Goal: Task Accomplishment & Management: Manage account settings

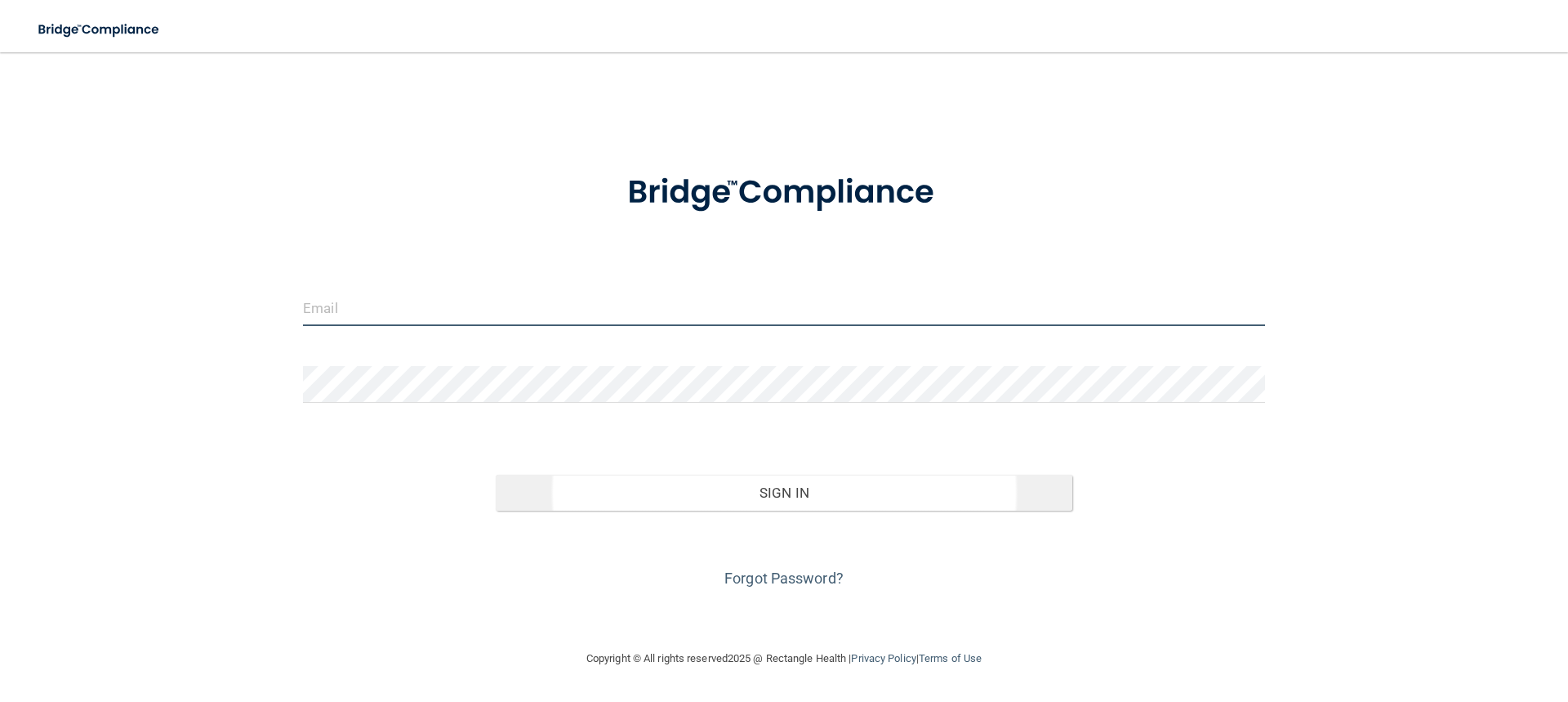
type input "[PERSON_NAME][EMAIL_ADDRESS][DOMAIN_NAME]"
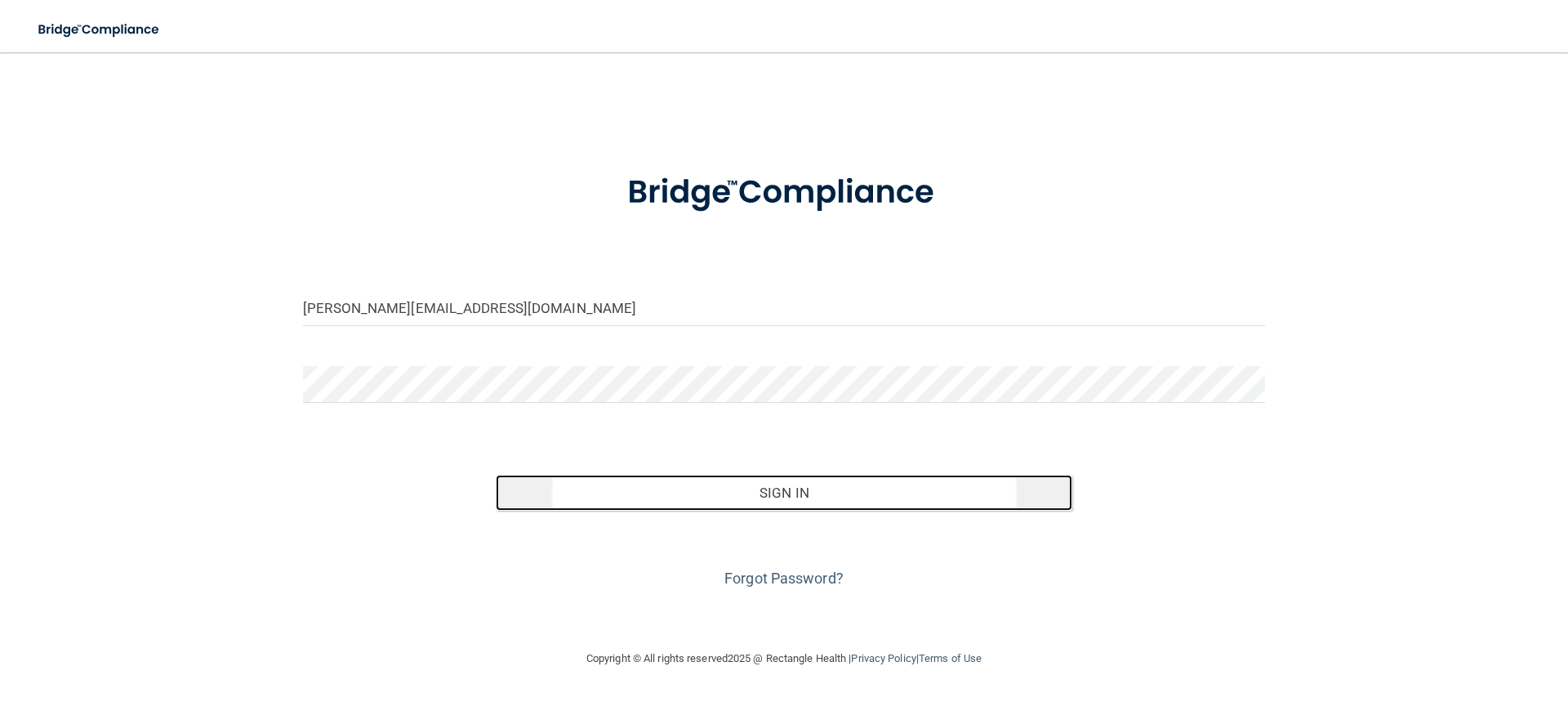
click at [781, 492] on button "Sign In" at bounding box center [784, 492] width 578 height 36
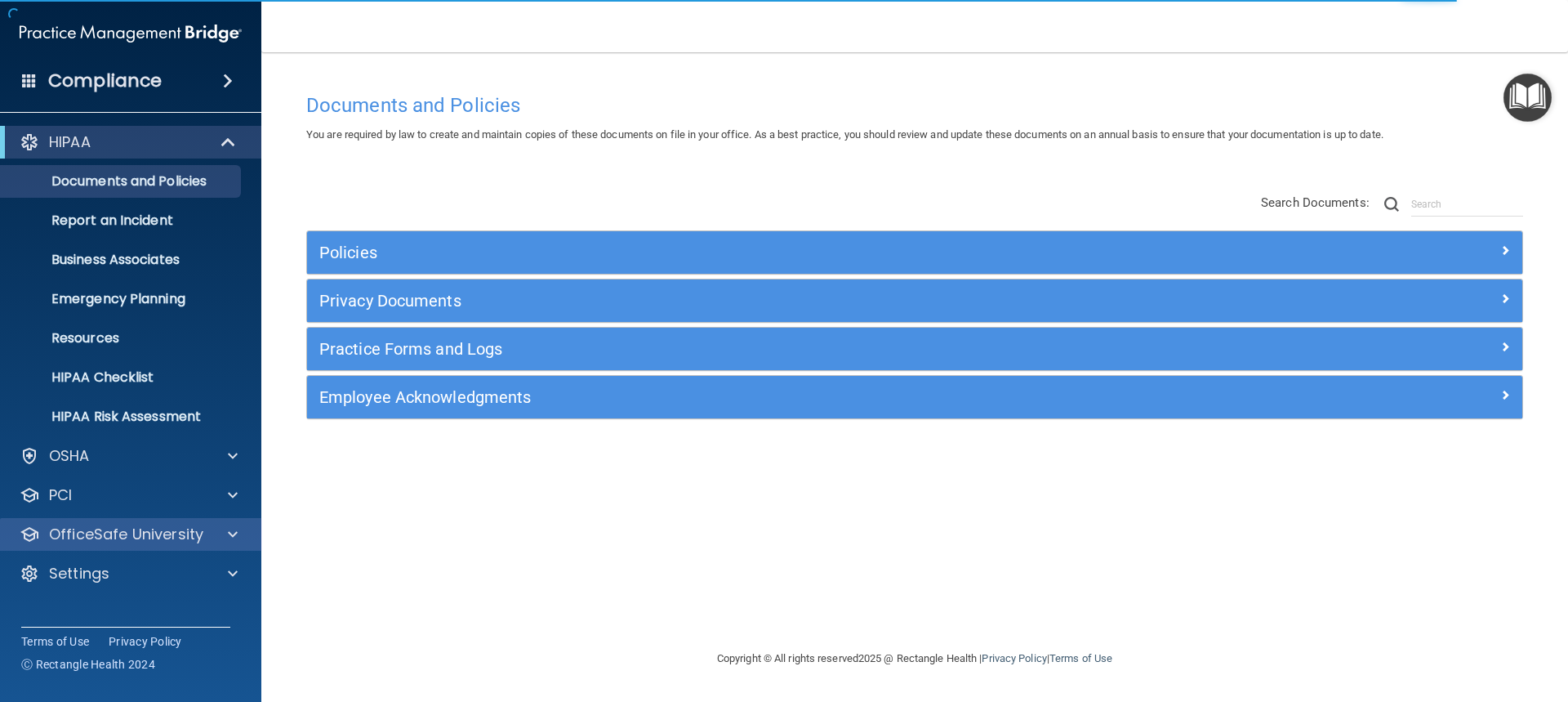
click at [123, 549] on div "OfficeSafe University" at bounding box center [131, 534] width 262 height 33
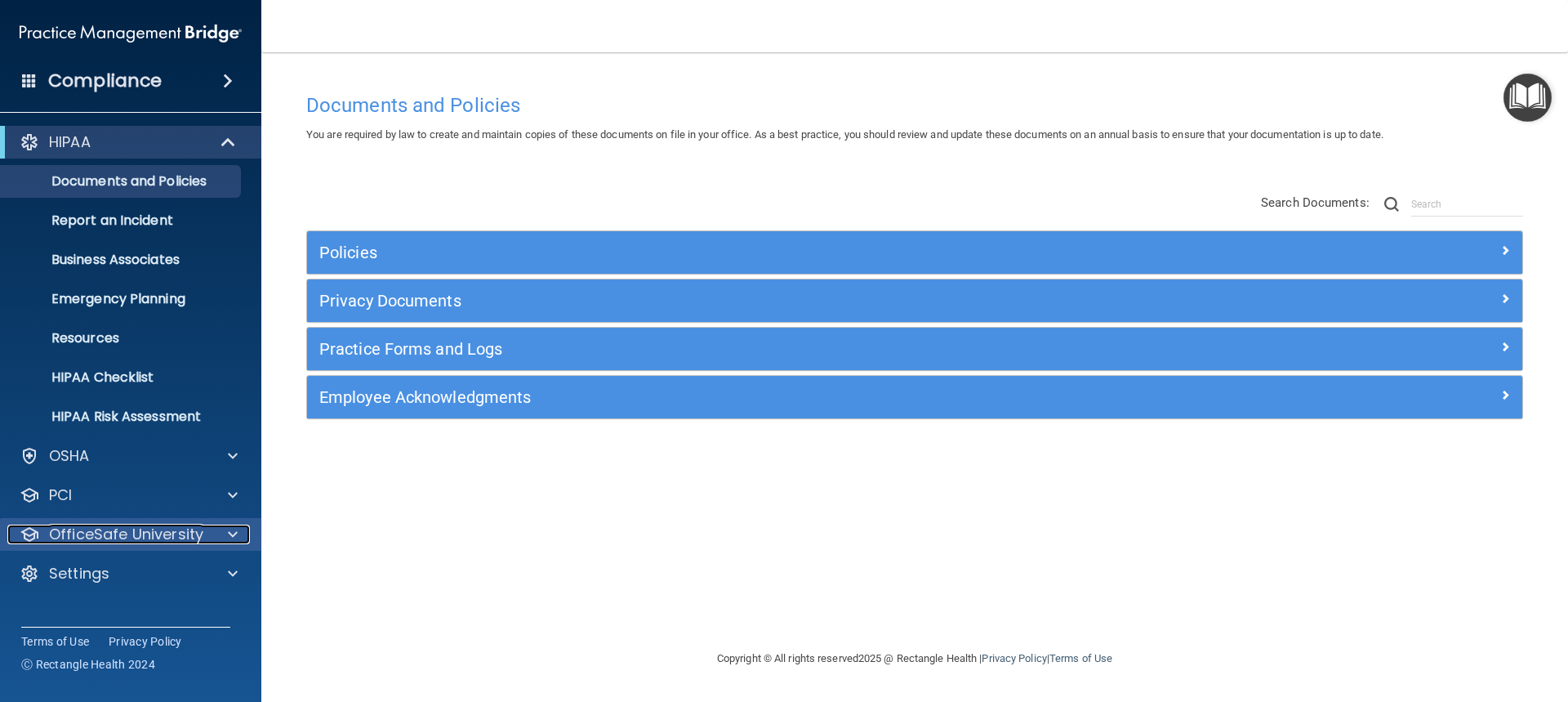
click at [181, 531] on p "OfficeSafe University" at bounding box center [126, 534] width 154 height 19
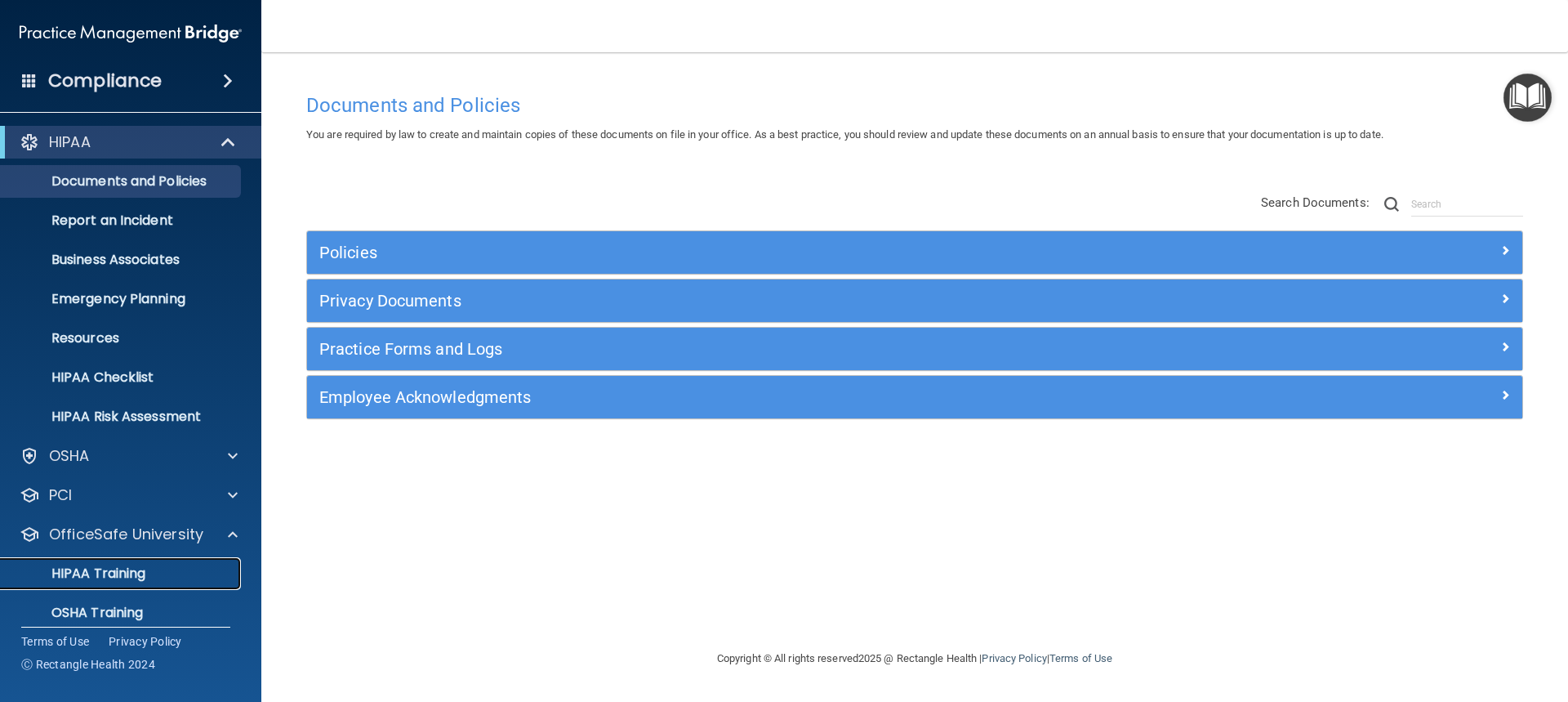
click at [157, 572] on div "HIPAA Training" at bounding box center [122, 573] width 223 height 16
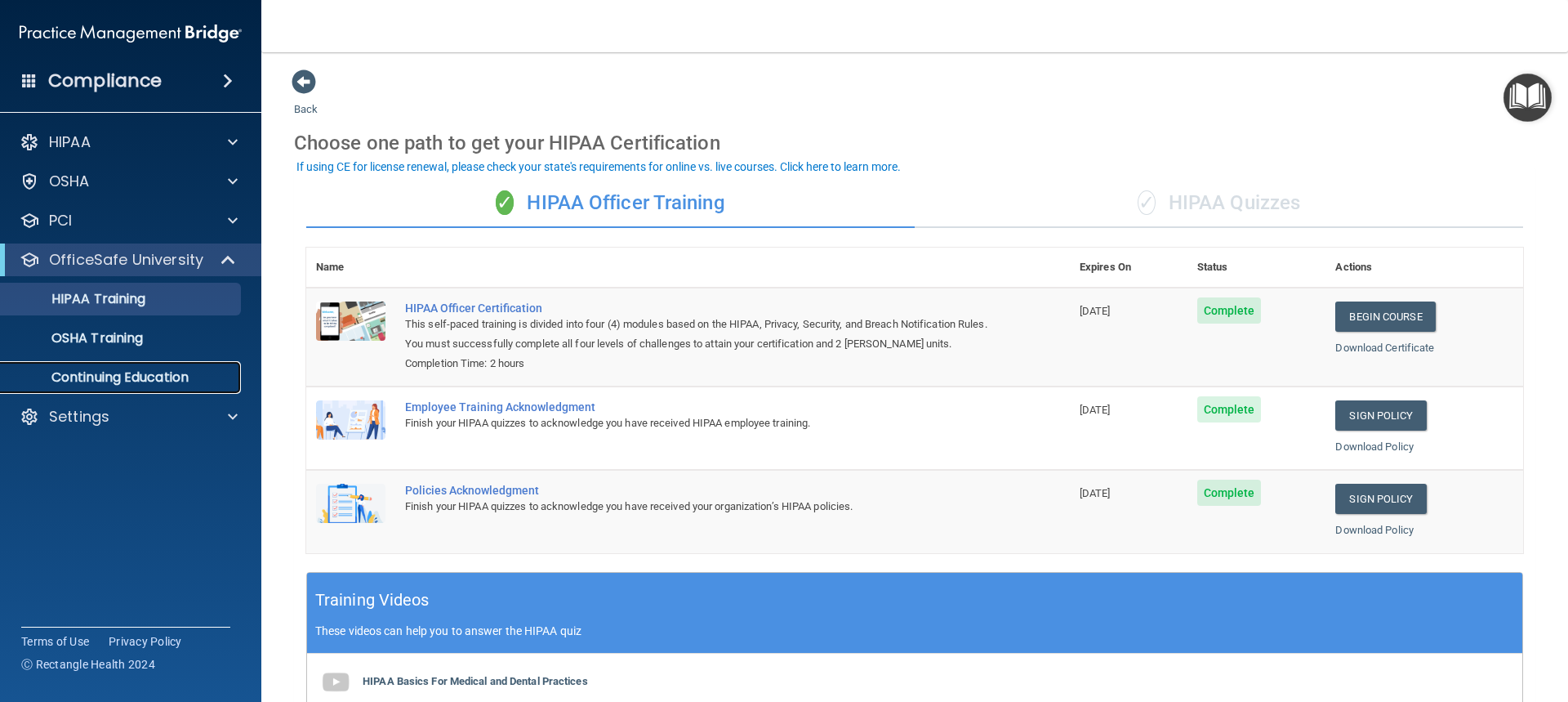
click at [82, 371] on p "Continuing Education" at bounding box center [122, 377] width 223 height 16
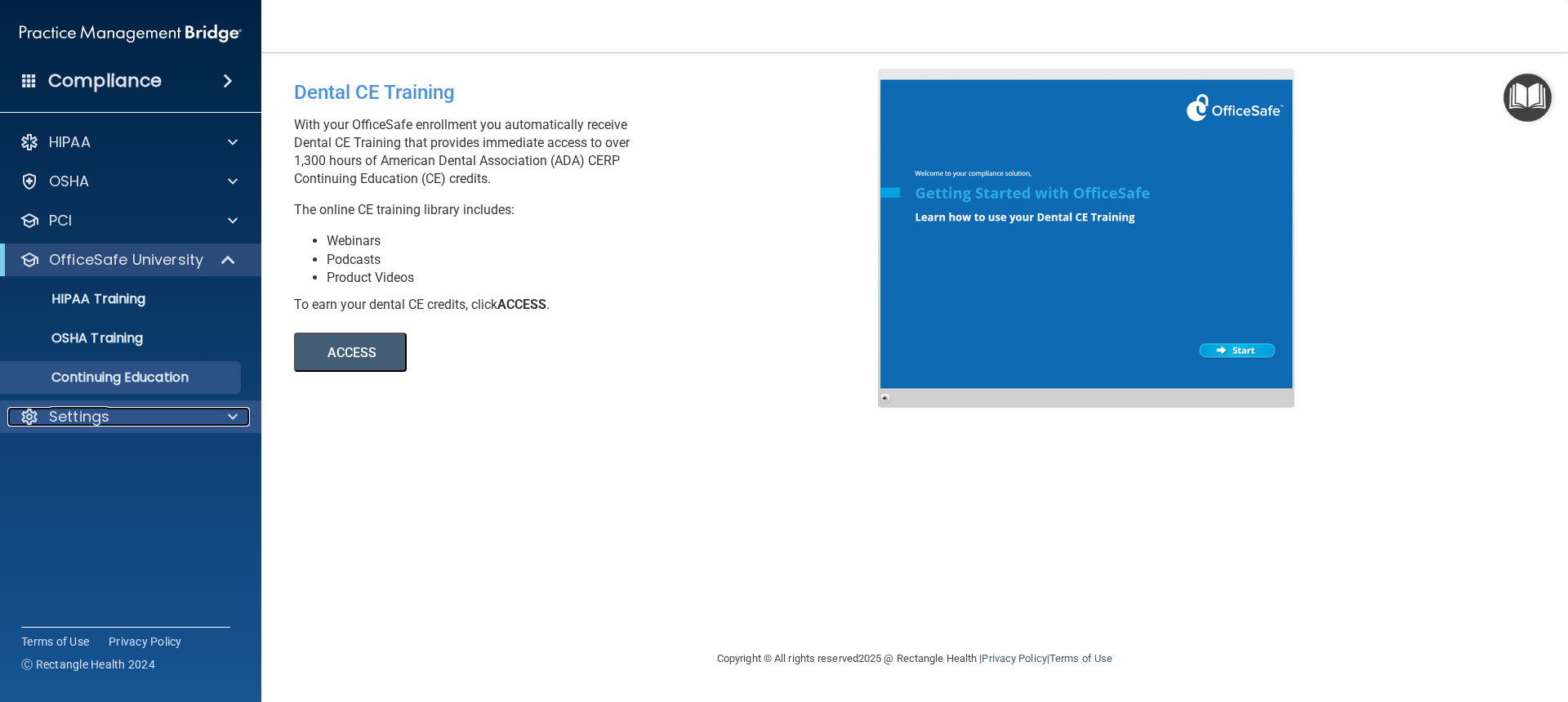
click at [63, 416] on p "Settings" at bounding box center [79, 417] width 61 height 19
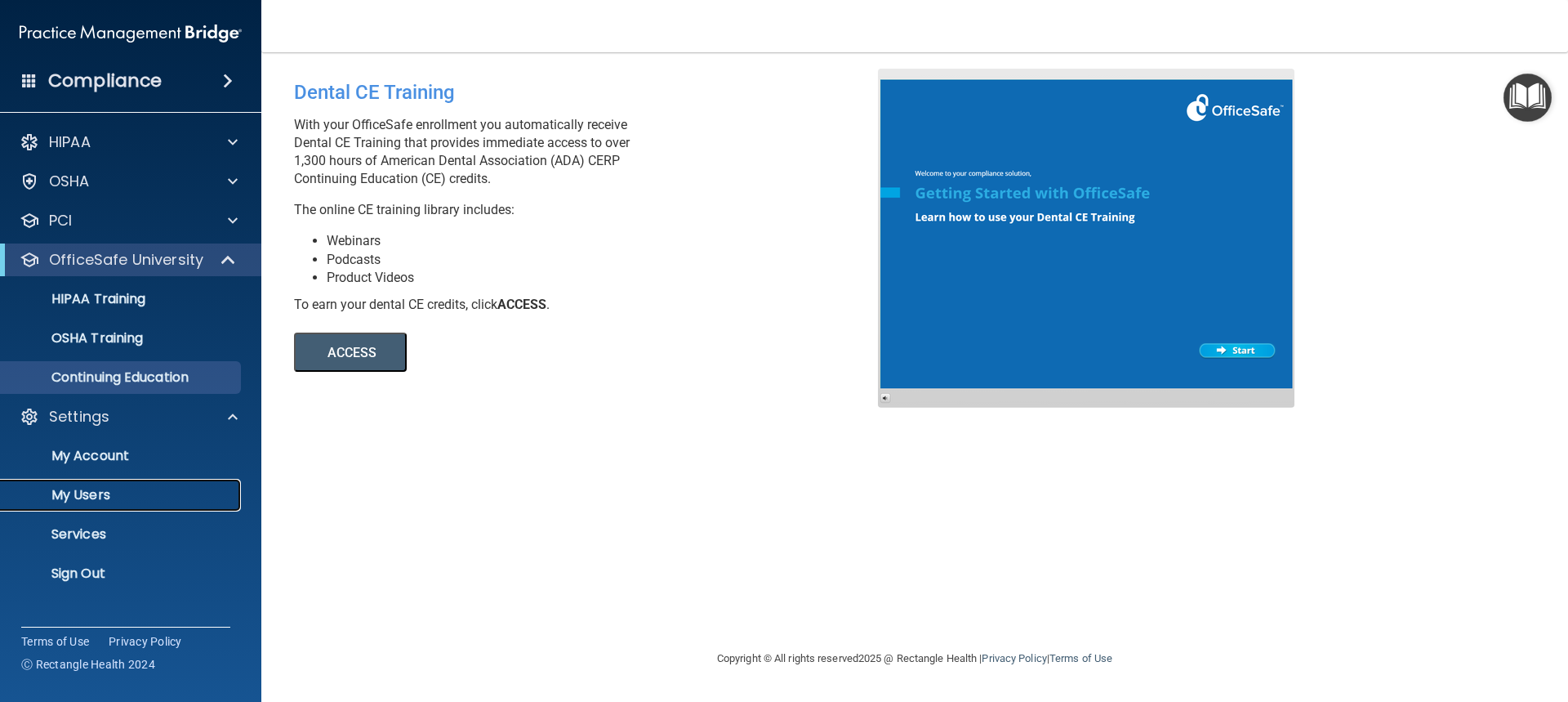
click at [90, 498] on p "My Users" at bounding box center [122, 495] width 223 height 16
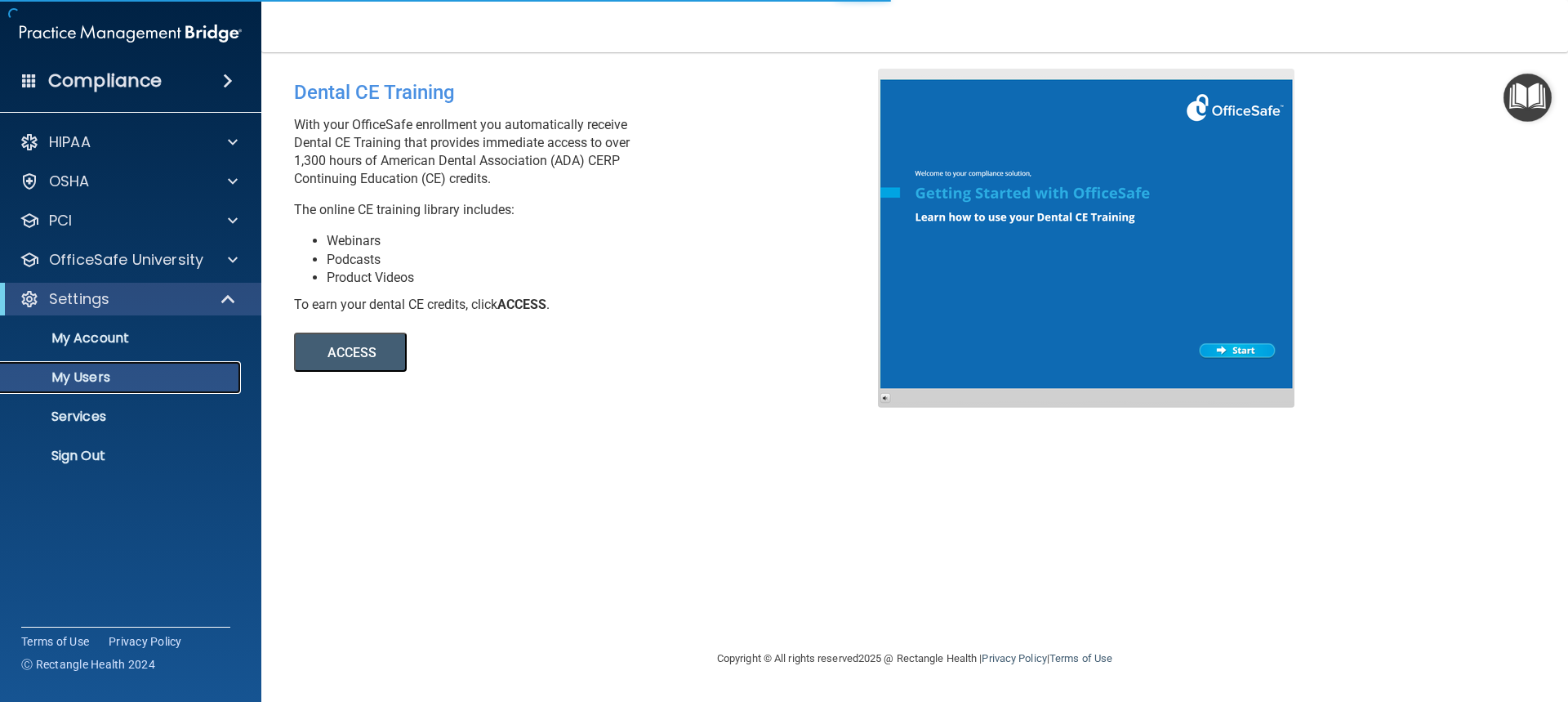
select select "20"
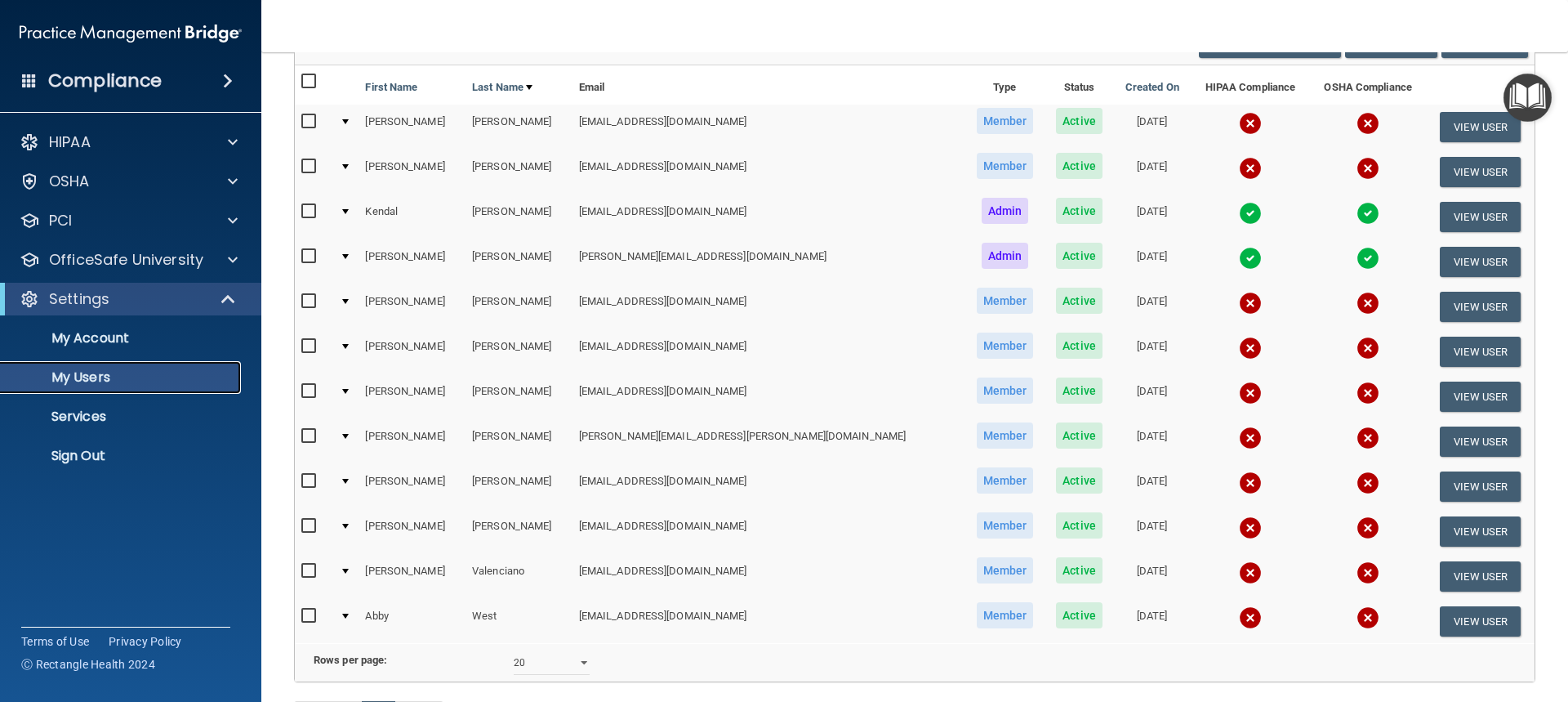
scroll to position [163, 0]
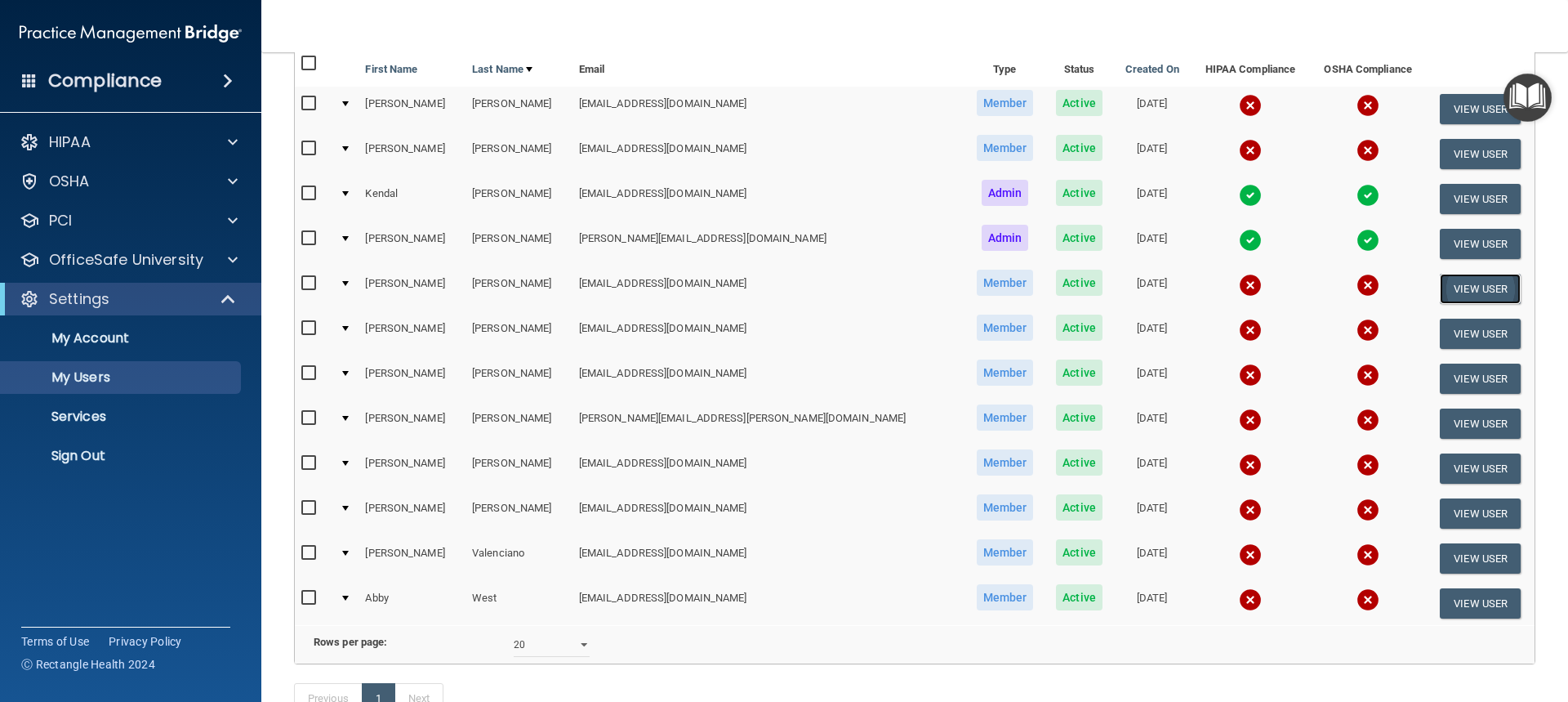
click at [1472, 289] on button "View User" at bounding box center [1480, 288] width 81 height 30
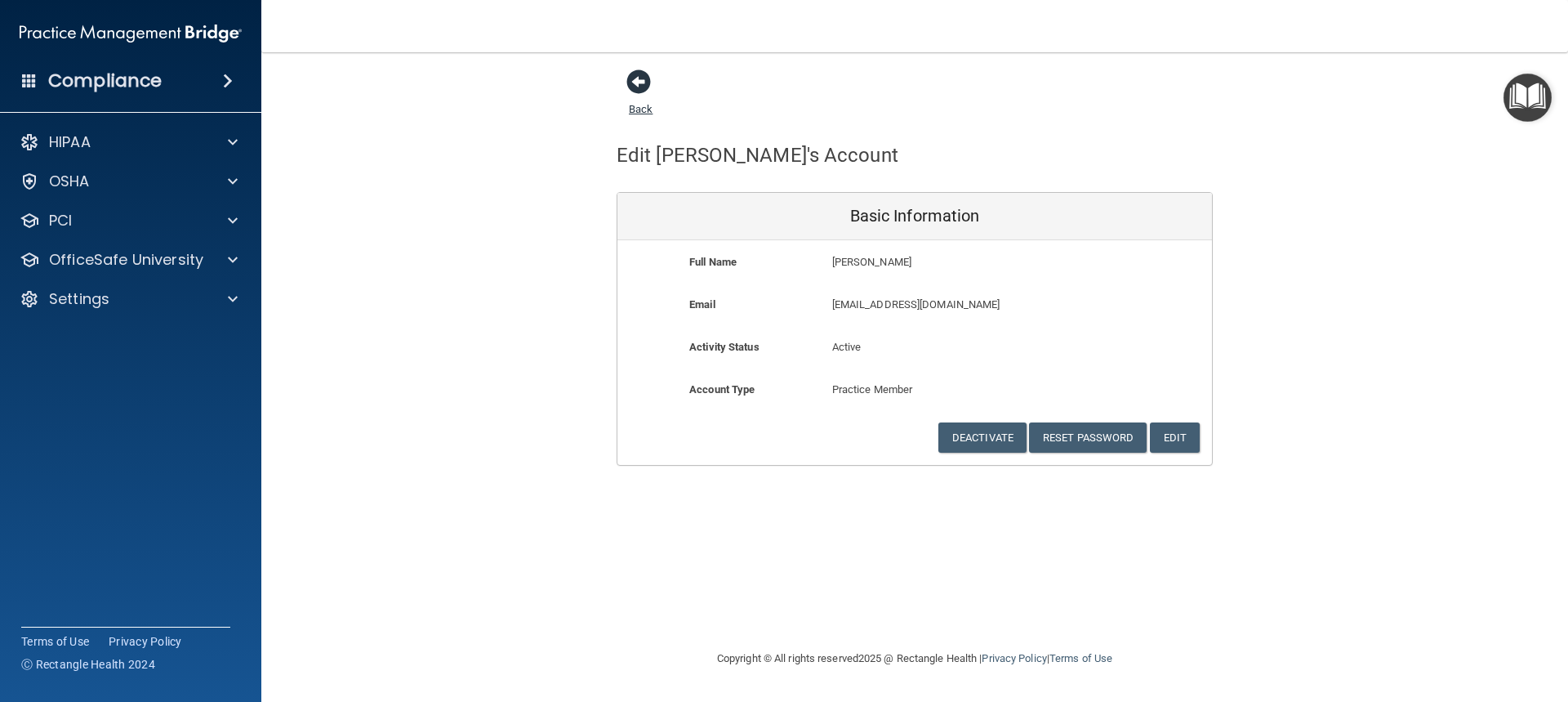
click at [635, 81] on span at bounding box center [638, 81] width 24 height 24
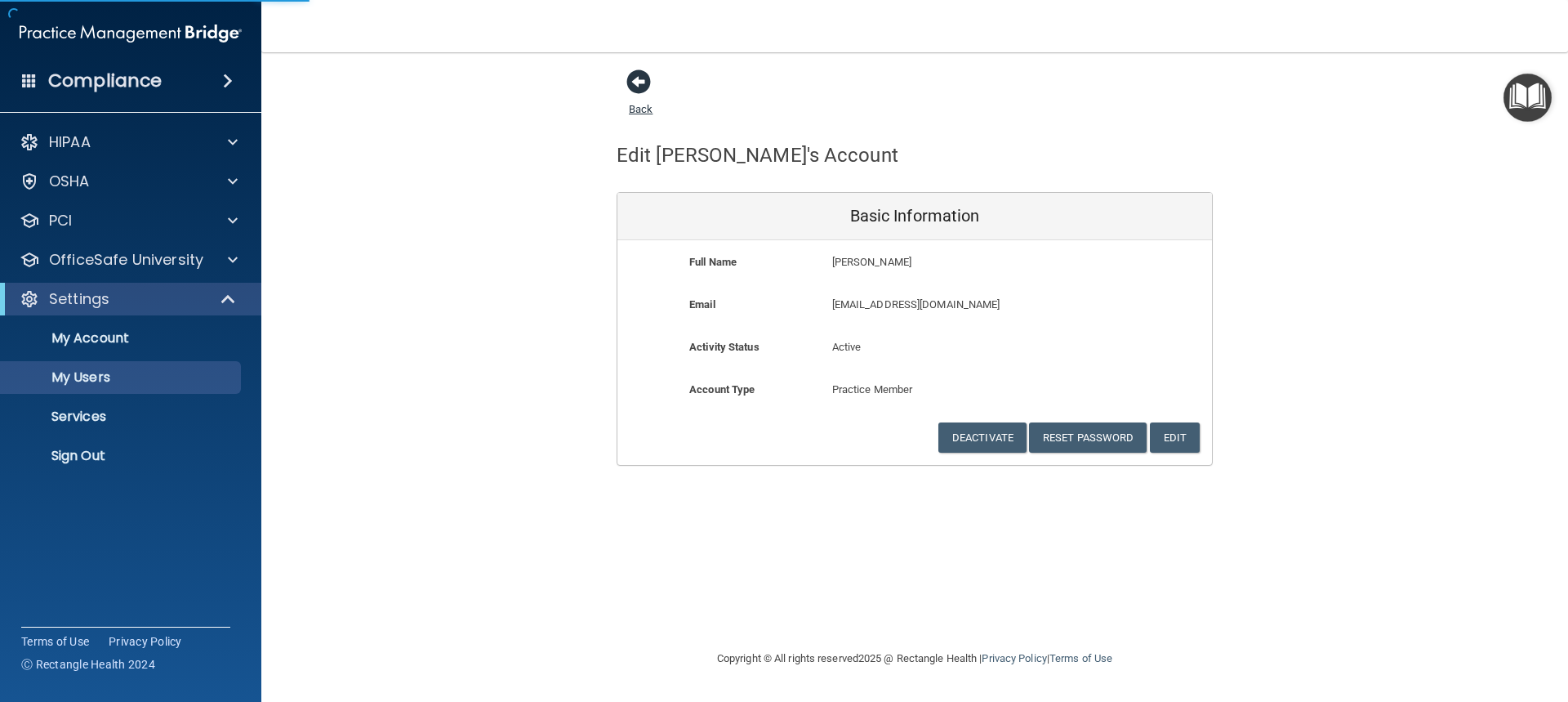
click at [639, 79] on span at bounding box center [638, 81] width 24 height 24
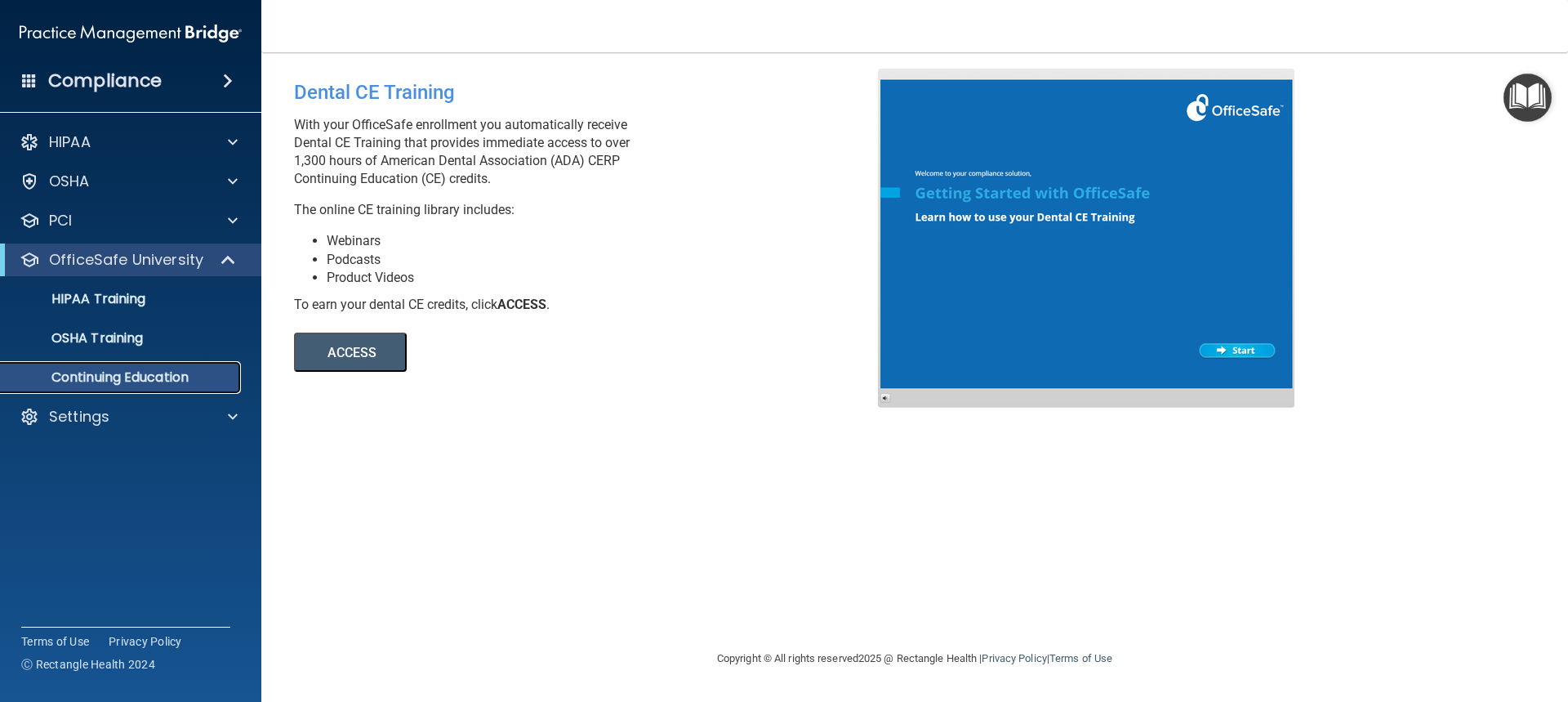
click at [153, 370] on p "Continuing Education" at bounding box center [122, 377] width 223 height 16
click at [59, 407] on p "Settings" at bounding box center [79, 417] width 61 height 19
click at [81, 487] on p "My Users" at bounding box center [122, 495] width 223 height 16
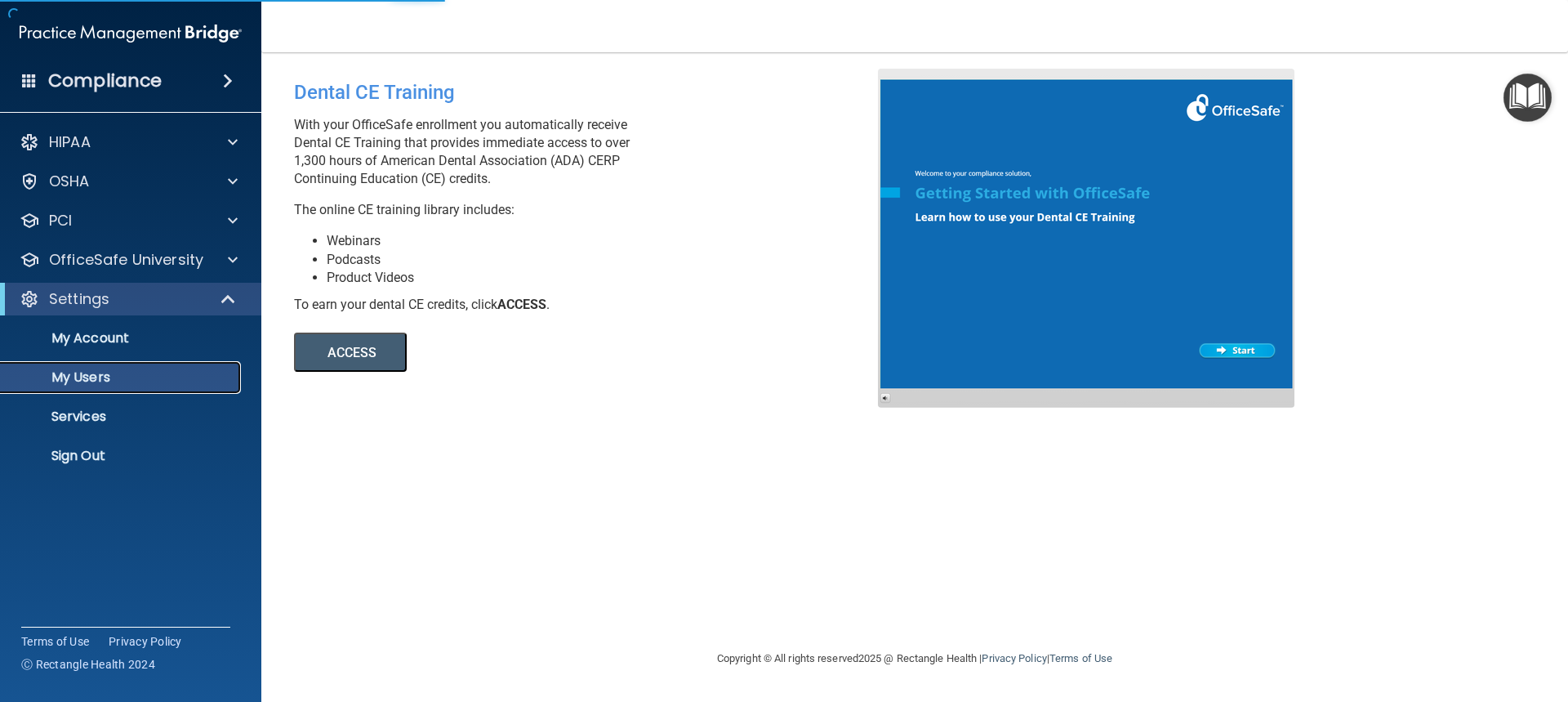
select select "20"
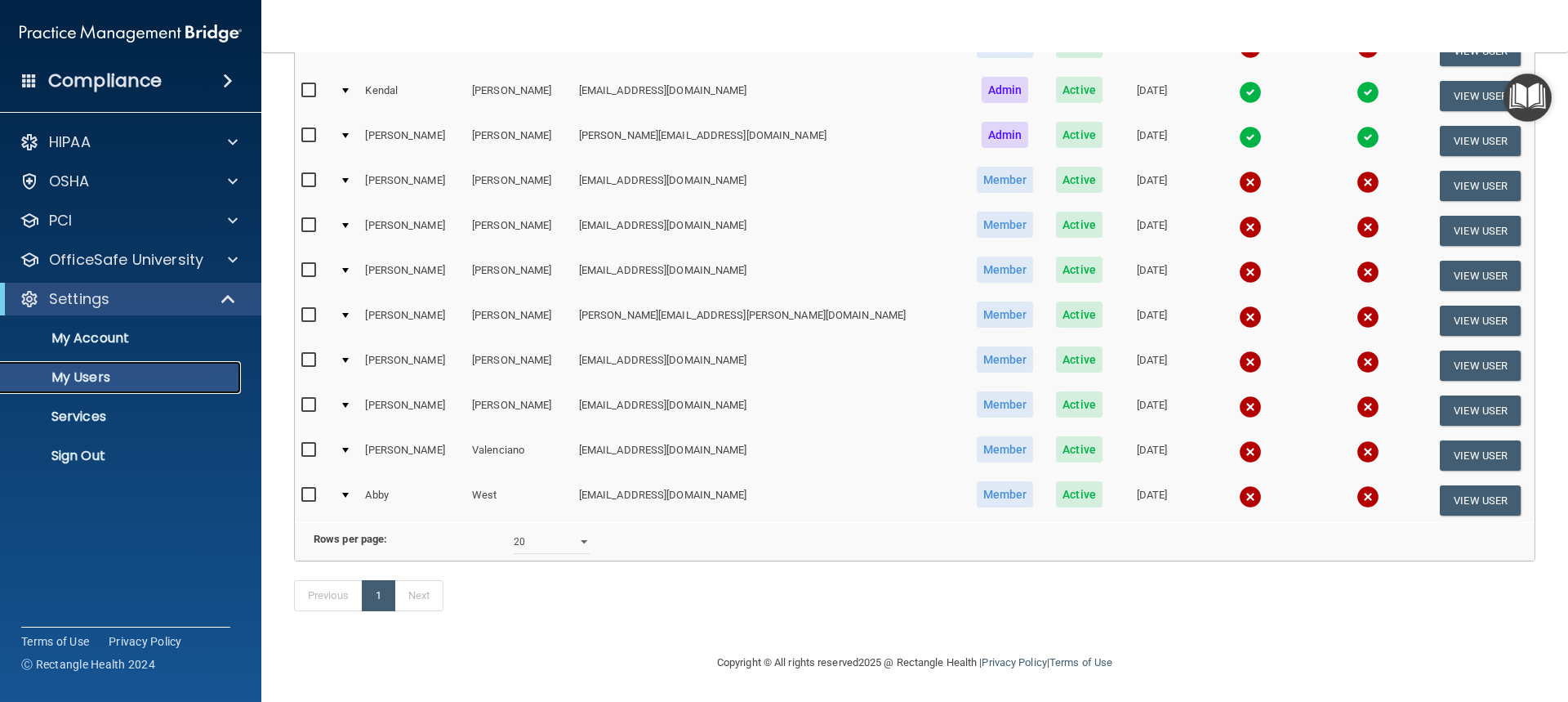
scroll to position [291, 0]
click at [312, 398] on input "checkbox" at bounding box center [311, 405] width 18 height 14
checkbox input "true"
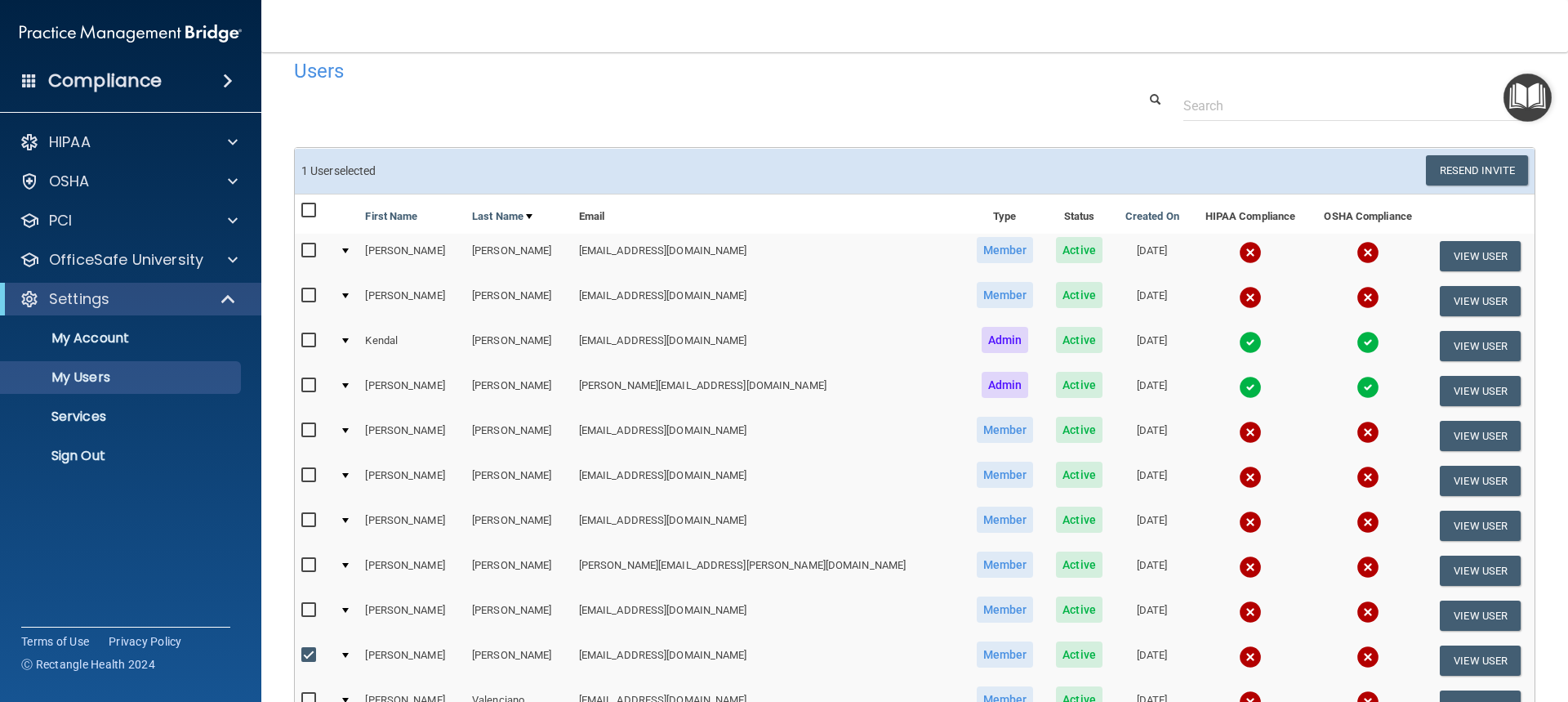
scroll to position [0, 0]
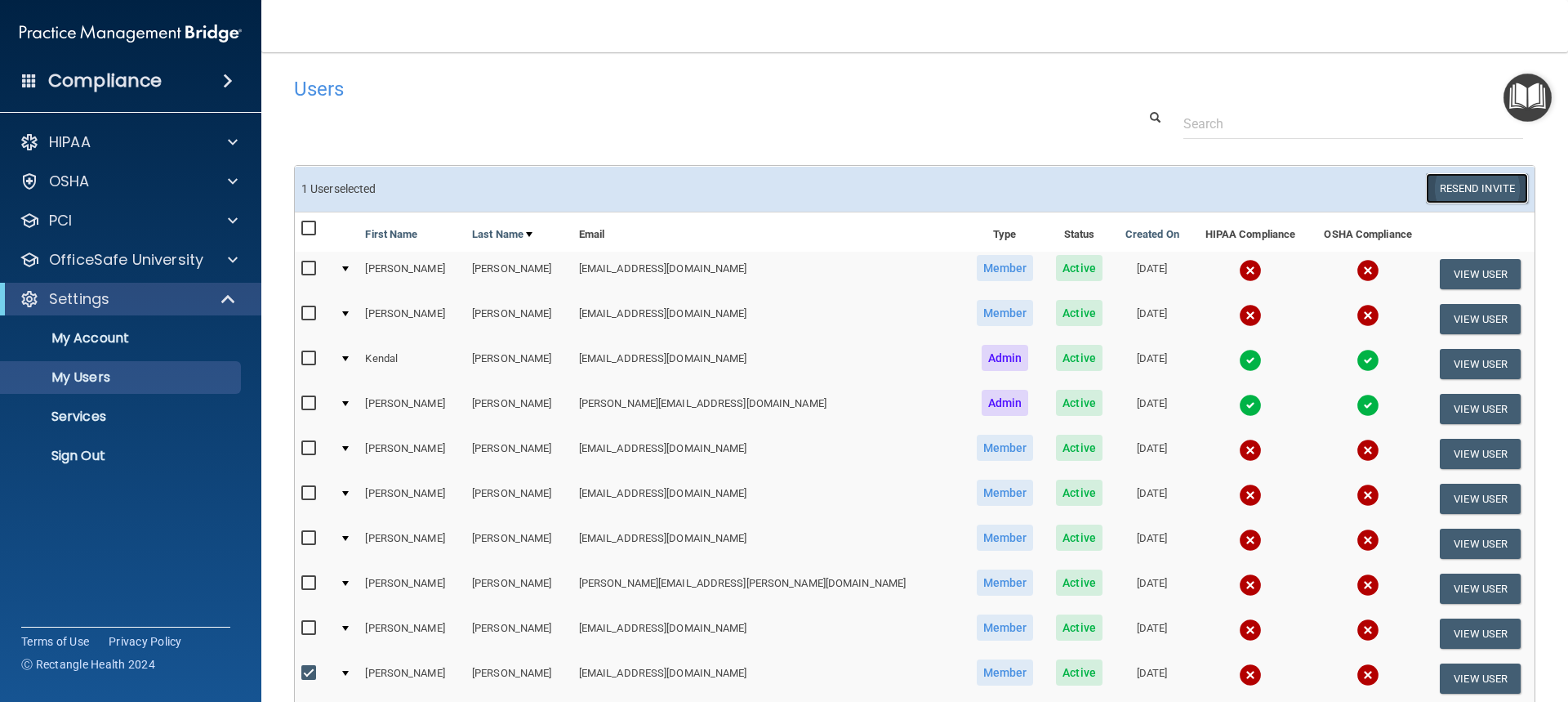
click at [1474, 183] on button "Resend Invite" at bounding box center [1477, 188] width 102 height 30
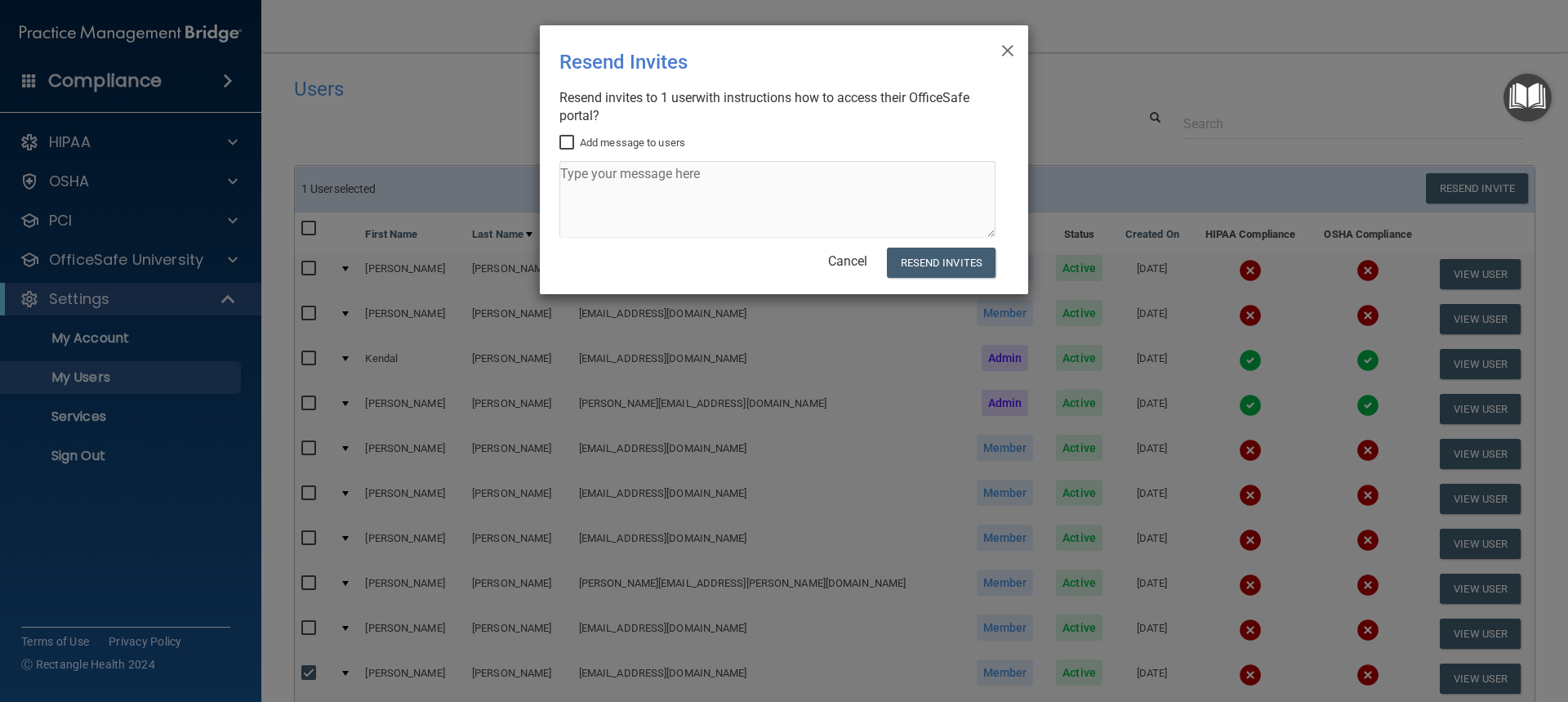
click at [565, 140] on input "Add message to users" at bounding box center [568, 143] width 18 height 14
checkbox input "true"
click at [617, 188] on textarea at bounding box center [777, 200] width 436 height 77
type textarea "This must completed on a computer"
click at [934, 258] on button "Resend Invites" at bounding box center [941, 262] width 109 height 30
